Goal: Task Accomplishment & Management: Manage account settings

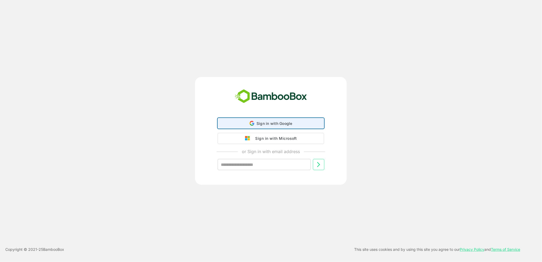
click at [238, 119] on div "Sign in with Google Sign in with Google. Opens in new tab" at bounding box center [271, 123] width 100 height 10
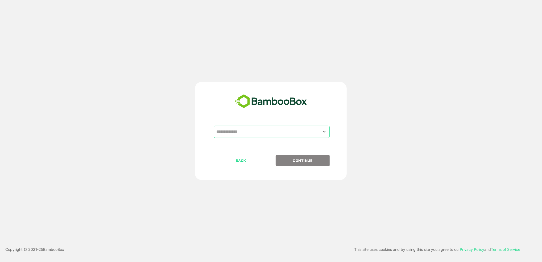
click at [222, 132] on input "text" at bounding box center [272, 132] width 114 height 10
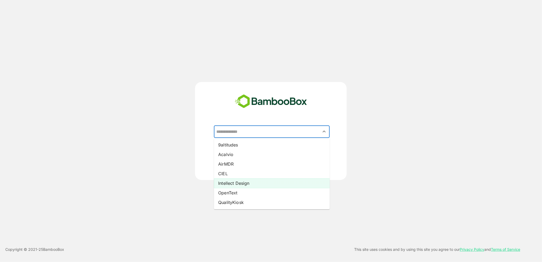
click at [231, 183] on li "Intellect Design" at bounding box center [272, 183] width 116 height 10
type input "**********"
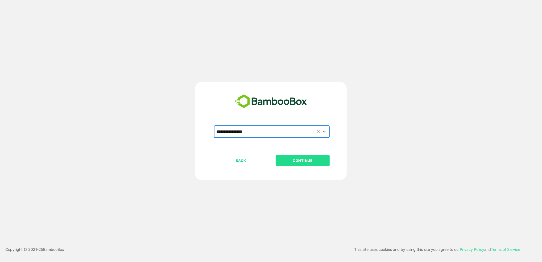
click at [291, 165] on button "CONTINUE" at bounding box center [303, 160] width 54 height 11
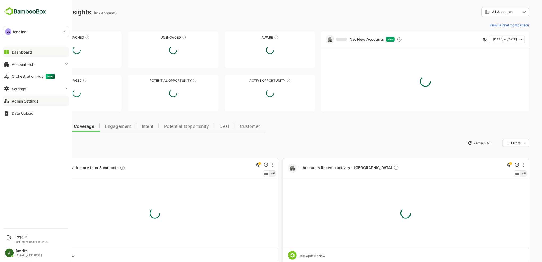
type input "**********"
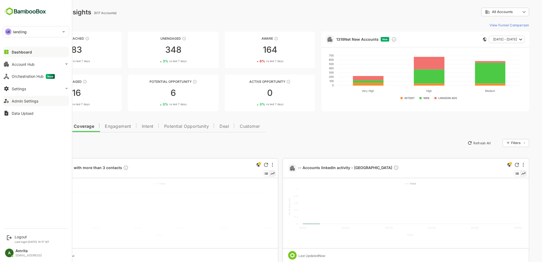
click at [18, 100] on div "Admin Settings" at bounding box center [25, 101] width 27 height 5
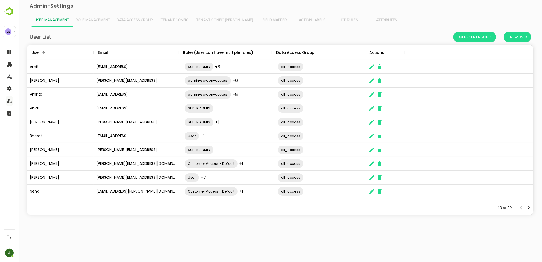
scroll to position [151, 501]
click at [96, 18] on span "Role Management" at bounding box center [92, 20] width 35 height 4
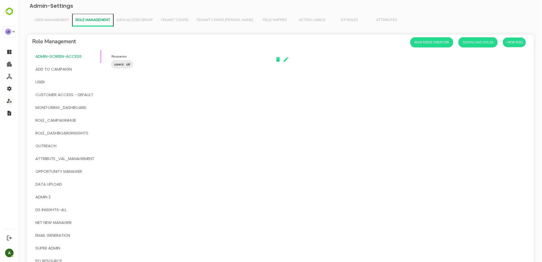
scroll to position [0, 0]
click at [480, 44] on button "Download Roles" at bounding box center [478, 42] width 39 height 10
click at [134, 22] on button "Data Access Group" at bounding box center [134, 20] width 43 height 13
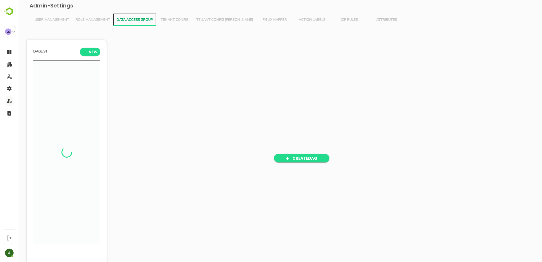
scroll to position [182, 66]
click at [98, 19] on span "Role Management" at bounding box center [92, 20] width 35 height 4
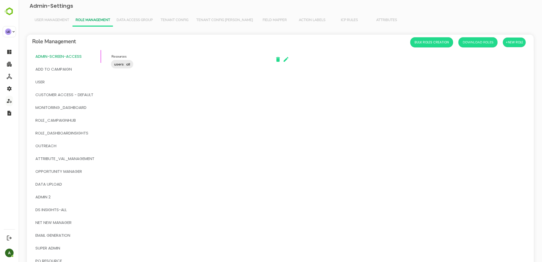
click at [115, 19] on button "Data Access Group" at bounding box center [134, 20] width 43 height 13
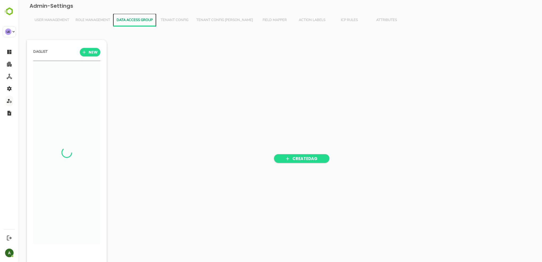
scroll to position [182, 66]
click at [175, 19] on span "Tenant Config" at bounding box center [174, 20] width 31 height 4
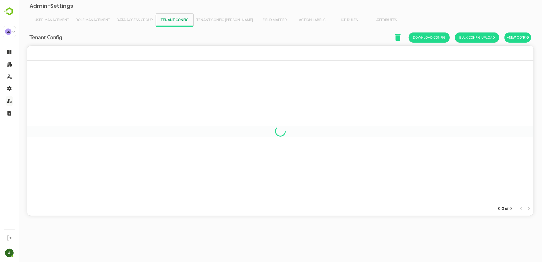
scroll to position [151, 501]
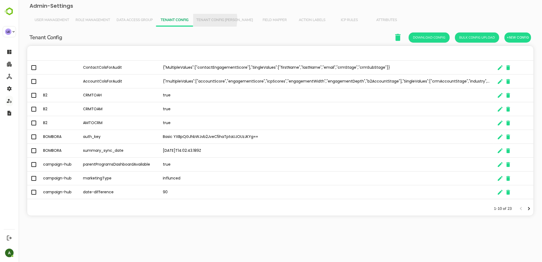
click at [201, 19] on span "Tenant Config [PERSON_NAME]" at bounding box center [224, 20] width 57 height 4
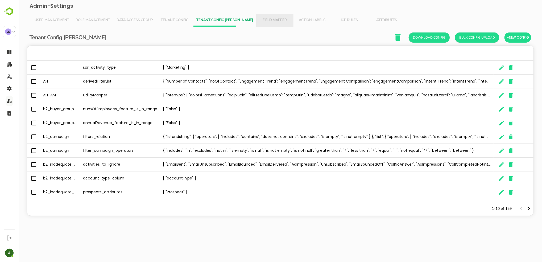
click at [256, 17] on button "Field Mapper" at bounding box center [274, 20] width 37 height 13
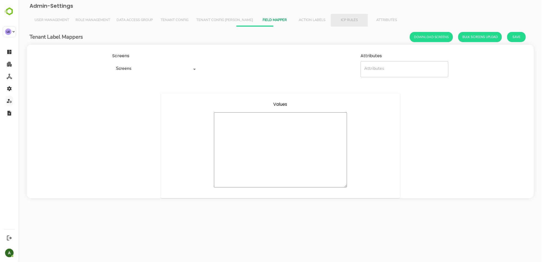
click at [331, 20] on button "ICP Rules" at bounding box center [349, 20] width 37 height 13
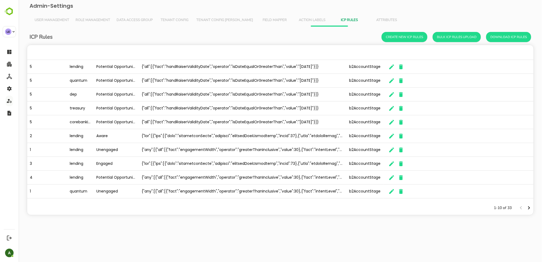
click at [297, 22] on span "Action Labels" at bounding box center [312, 20] width 31 height 4
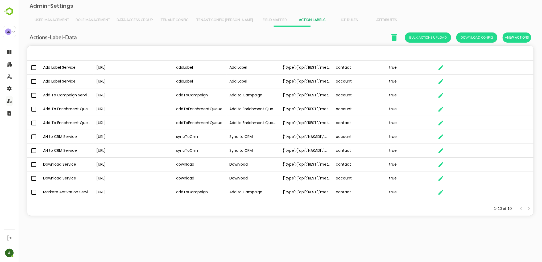
click at [371, 22] on span "Attributes" at bounding box center [386, 20] width 31 height 4
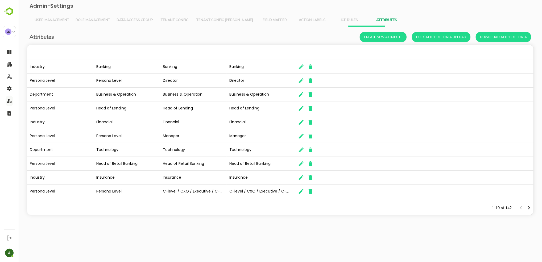
click at [146, 22] on button "Data Access Group" at bounding box center [134, 20] width 43 height 13
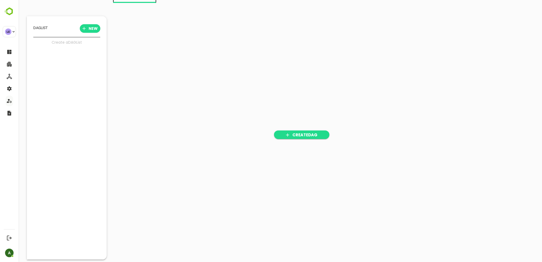
scroll to position [23, 0]
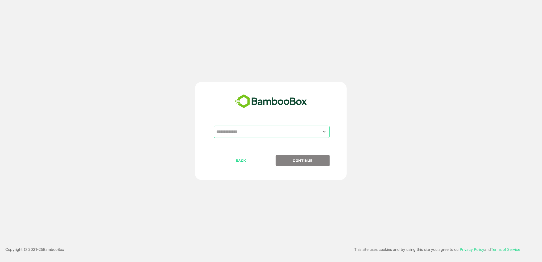
click at [280, 131] on input "text" at bounding box center [272, 132] width 114 height 10
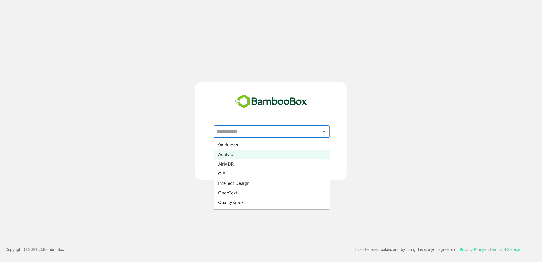
click at [248, 152] on li "Acalvio" at bounding box center [272, 155] width 116 height 10
type input "*******"
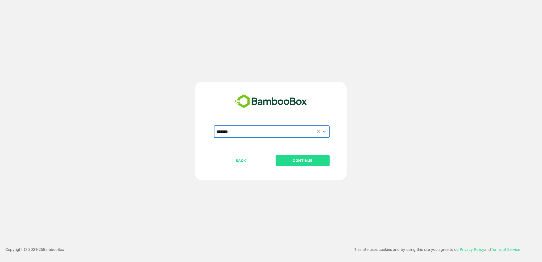
click at [299, 163] on p "CONTINUE" at bounding box center [302, 161] width 53 height 6
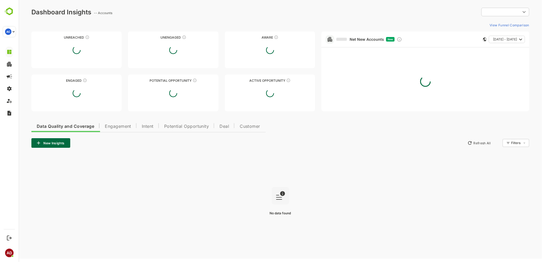
type input "**********"
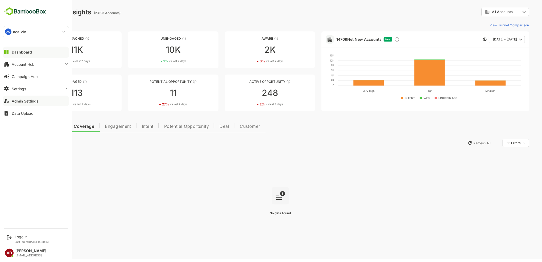
click at [38, 102] on div "Admin Settings" at bounding box center [25, 101] width 27 height 5
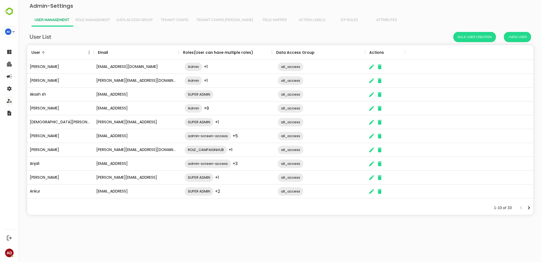
scroll to position [151, 501]
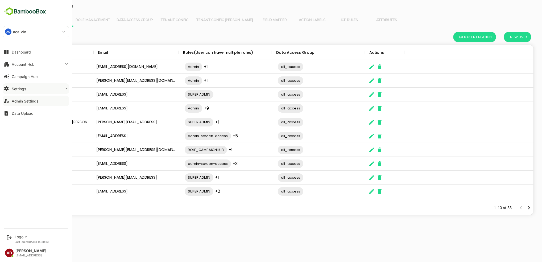
click at [6, 88] on icon at bounding box center [6, 88] width 6 height 6
click at [23, 110] on div "Integration Setup" at bounding box center [25, 110] width 27 height 5
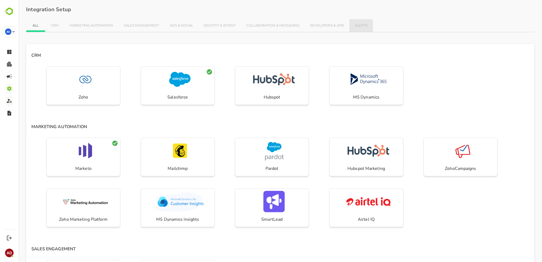
click at [359, 27] on span "ALERTS" at bounding box center [361, 26] width 13 height 4
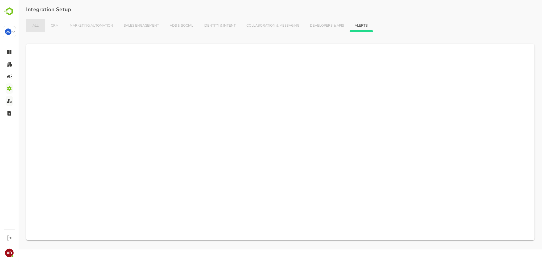
click at [33, 25] on span "ALL" at bounding box center [35, 26] width 9 height 4
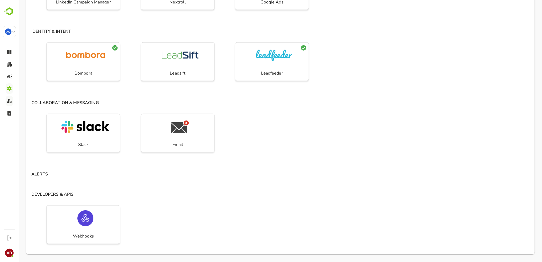
scroll to position [360, 0]
click at [39, 174] on h4 "ALERTS" at bounding box center [280, 173] width 509 height 9
click at [224, 209] on div "Webhooks" at bounding box center [280, 228] width 509 height 51
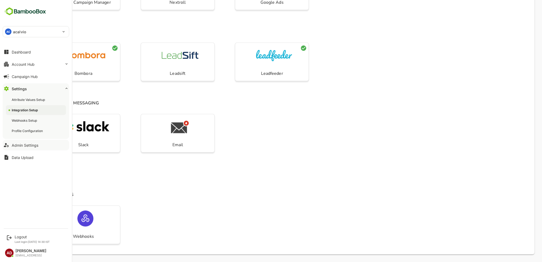
click at [30, 145] on div "Admin Settings" at bounding box center [25, 145] width 27 height 5
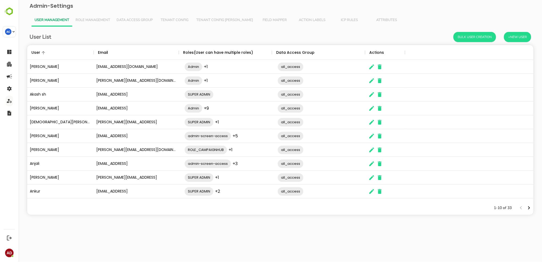
scroll to position [151, 501]
click at [371, 165] on icon "The User Data" at bounding box center [372, 164] width 6 height 6
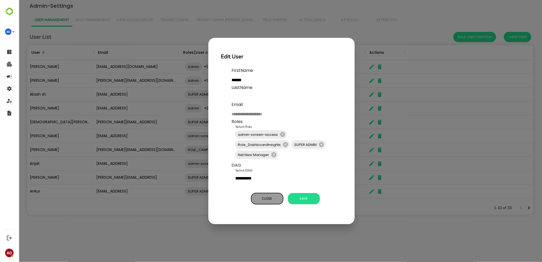
click at [266, 198] on span "Close" at bounding box center [267, 198] width 27 height 7
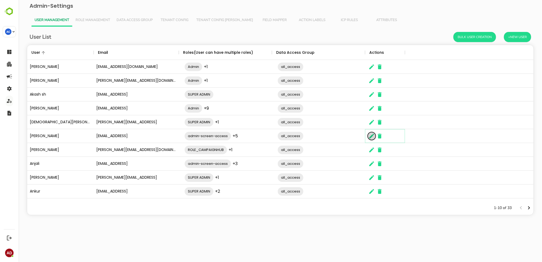
click at [369, 137] on icon "The User Data" at bounding box center [372, 136] width 6 height 6
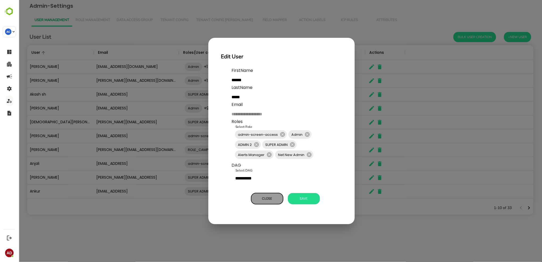
click at [264, 202] on span "Close" at bounding box center [267, 198] width 27 height 7
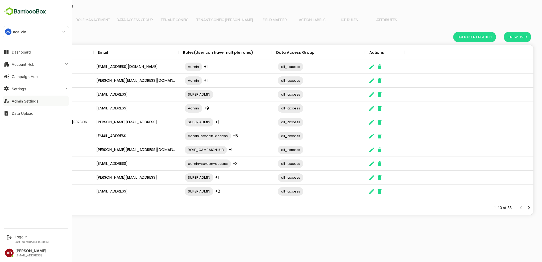
click at [21, 99] on div "Admin Settings" at bounding box center [25, 101] width 27 height 5
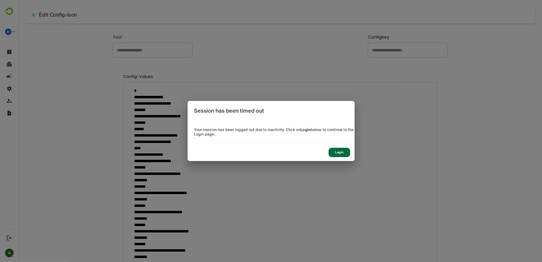
scroll to position [263, 0]
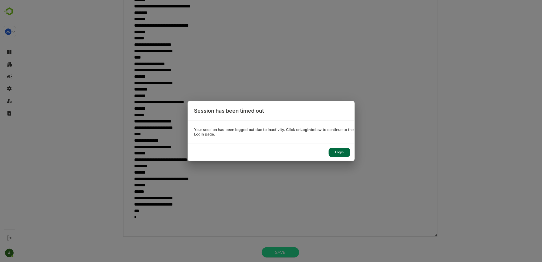
click at [279, 34] on div "Session has been timed out Your session has been logged out due to inactivity. …" at bounding box center [271, 131] width 542 height 262
